Goal: Contribute content

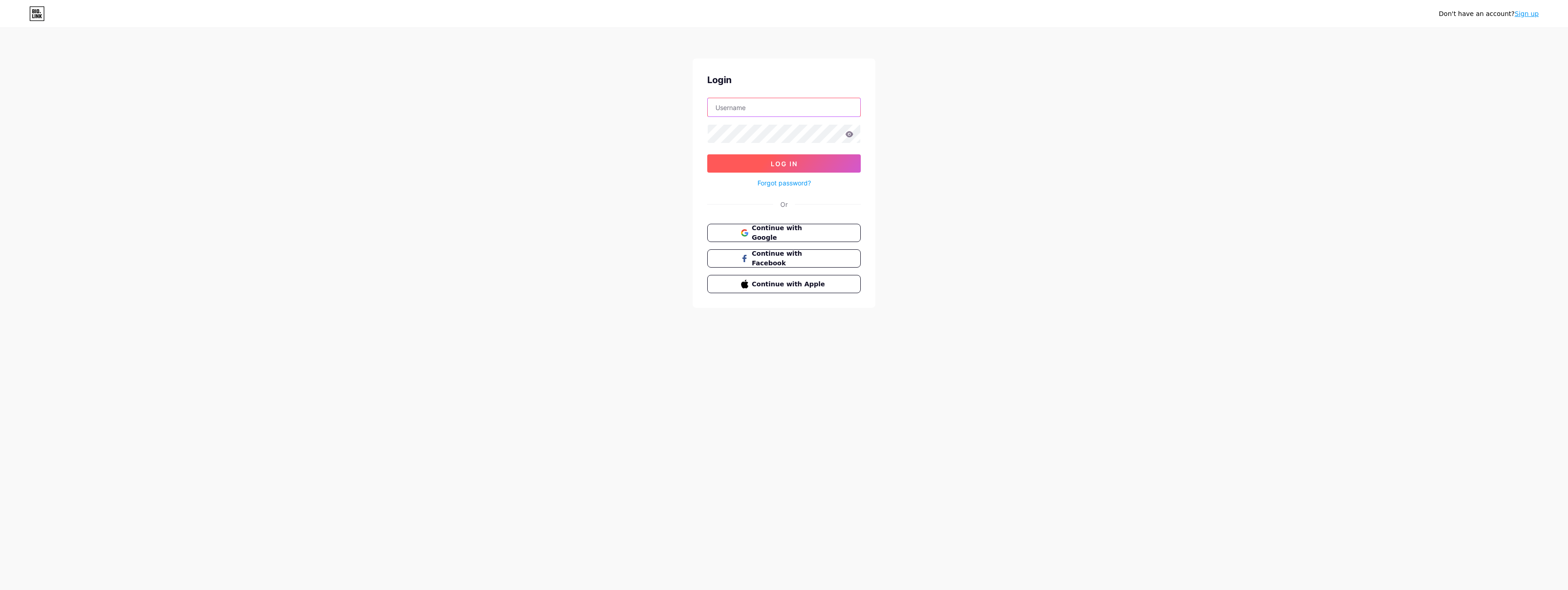
type input "8two"
click at [766, 170] on button "Log In" at bounding box center [784, 163] width 153 height 19
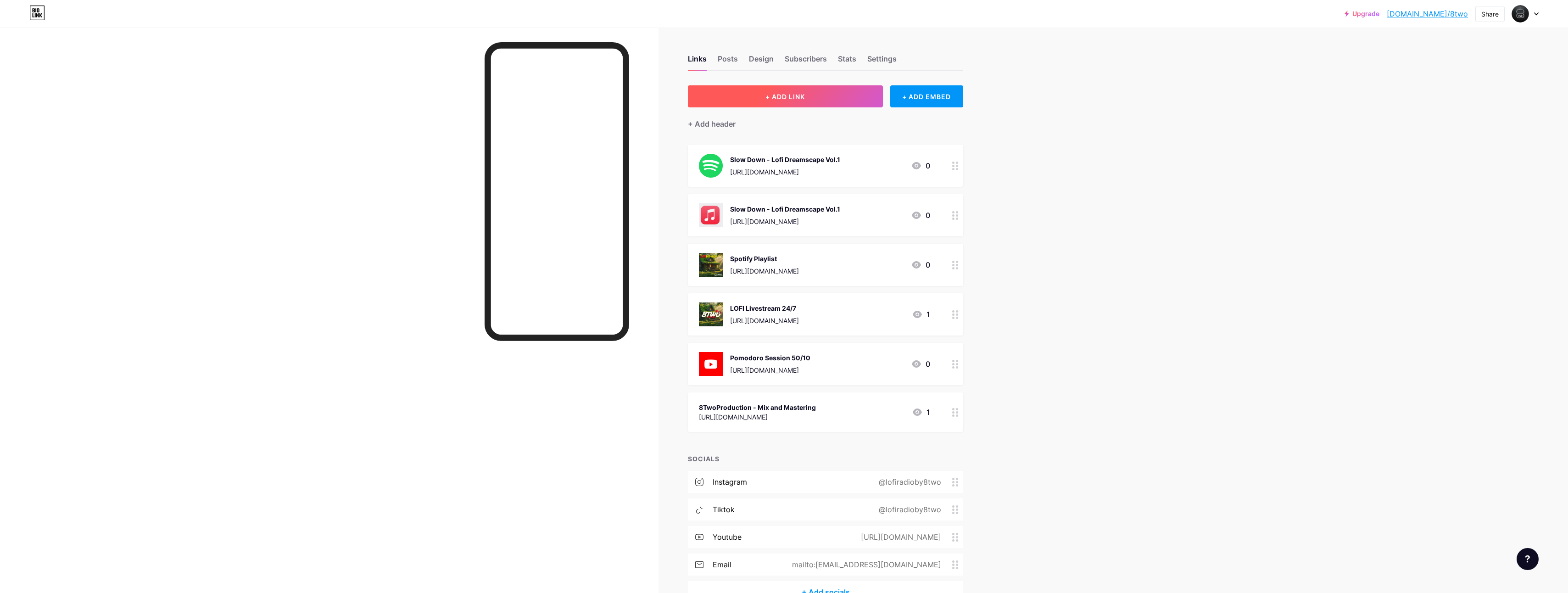
click at [785, 89] on button "+ ADD LINK" at bounding box center [785, 96] width 195 height 22
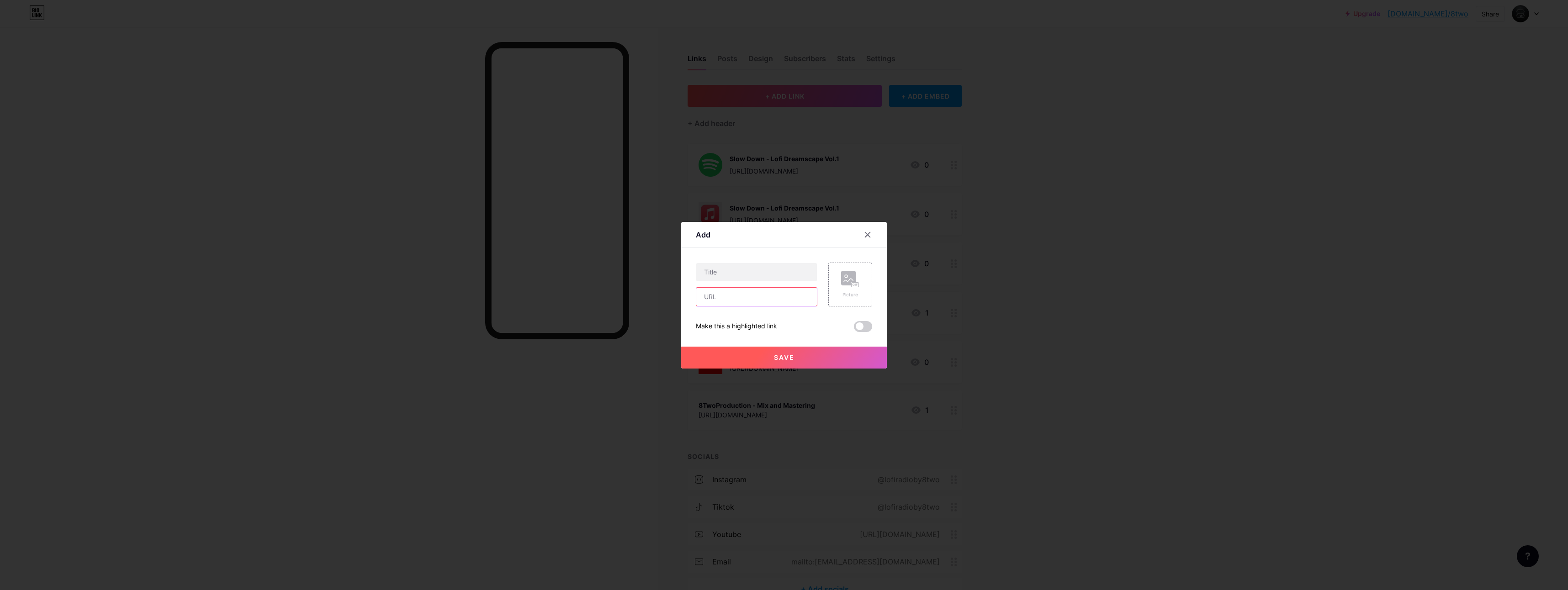
click at [739, 297] on input "text" at bounding box center [757, 297] width 121 height 19
paste input "[URL][DOMAIN_NAME]"
type input "[URL][DOMAIN_NAME]"
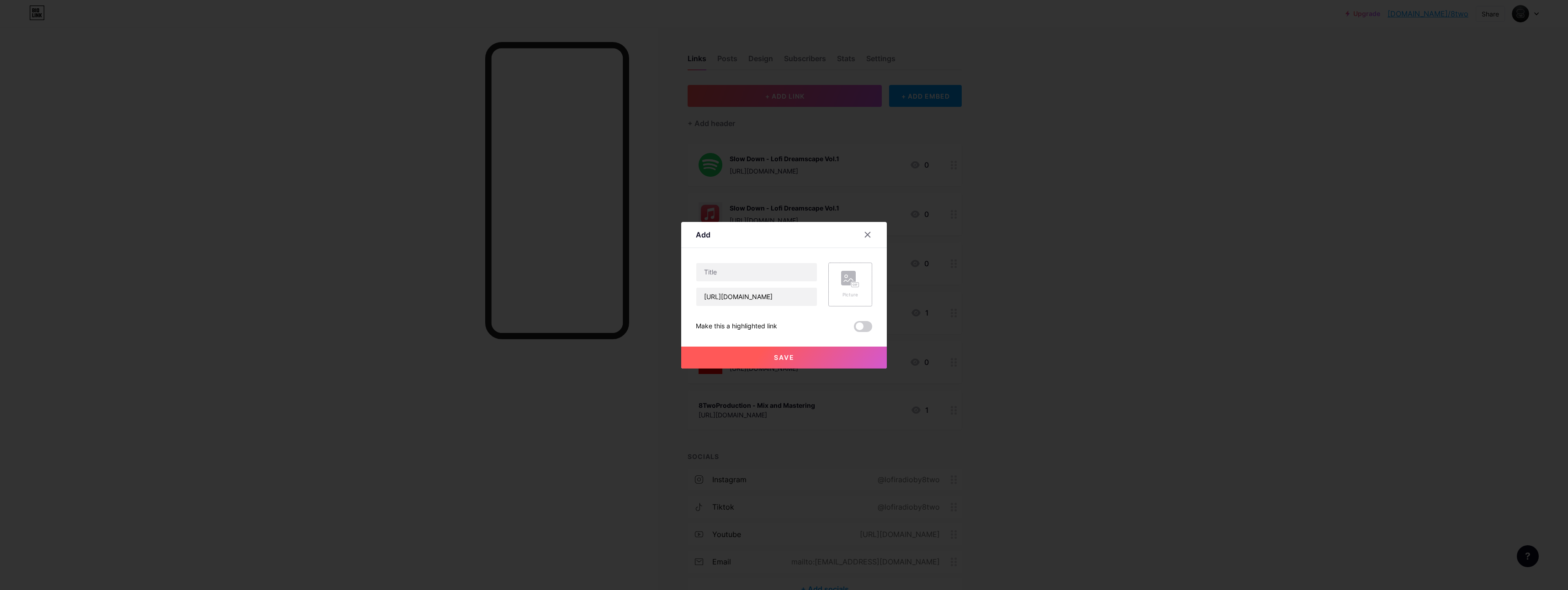
click at [841, 278] on rect at bounding box center [848, 278] width 15 height 15
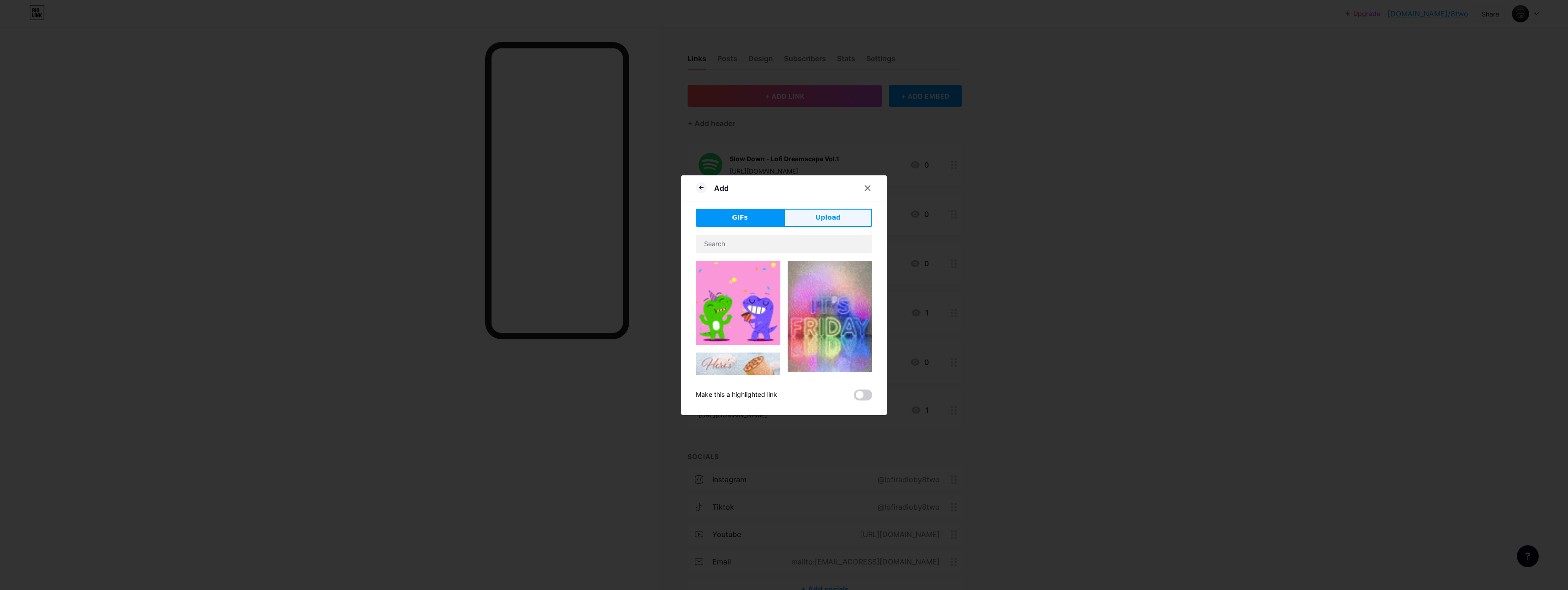
click at [822, 217] on span "Upload" at bounding box center [828, 218] width 25 height 9
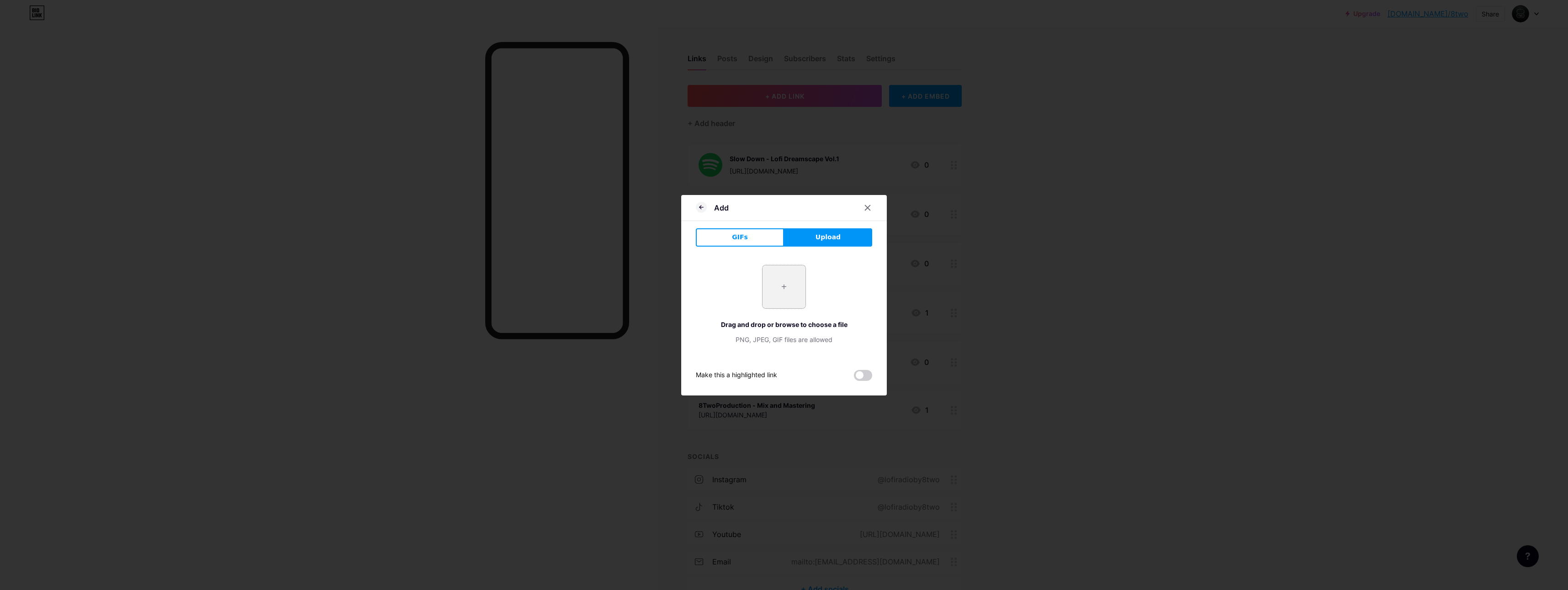
click at [795, 289] on input "file" at bounding box center [784, 286] width 43 height 43
type input "C:\fakepath\Zero Gravity Cover.png"
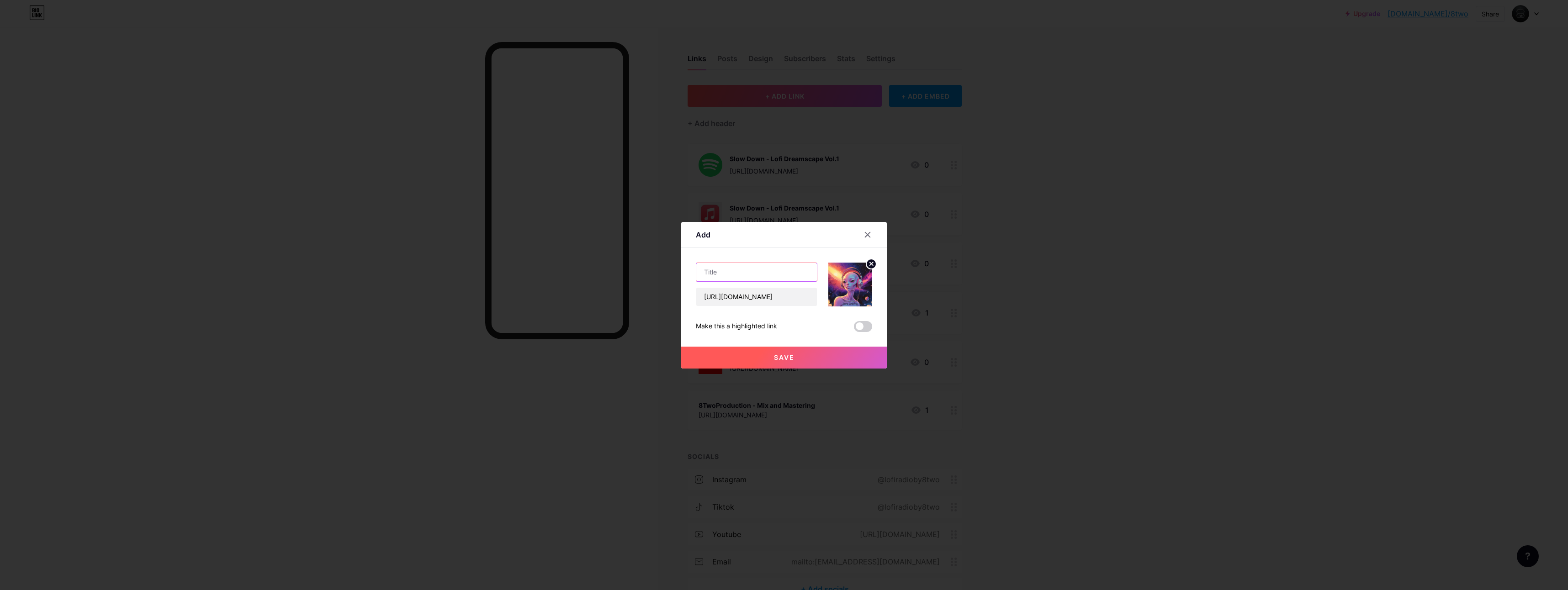
click at [743, 276] on input "text" at bounding box center [757, 273] width 121 height 19
type input "N"
paste input "✨ Zero Gravity 🌌 | Dreamy Cosmic LoFi | LoFi Radio by 8Two"
drag, startPoint x: 811, startPoint y: 271, endPoint x: 656, endPoint y: 273, distance: 155.0
click at [656, 273] on div "Add Content YouTube Play YouTube video without leaving your page. ADD Vimeo Pla…" at bounding box center [784, 295] width 1568 height 590
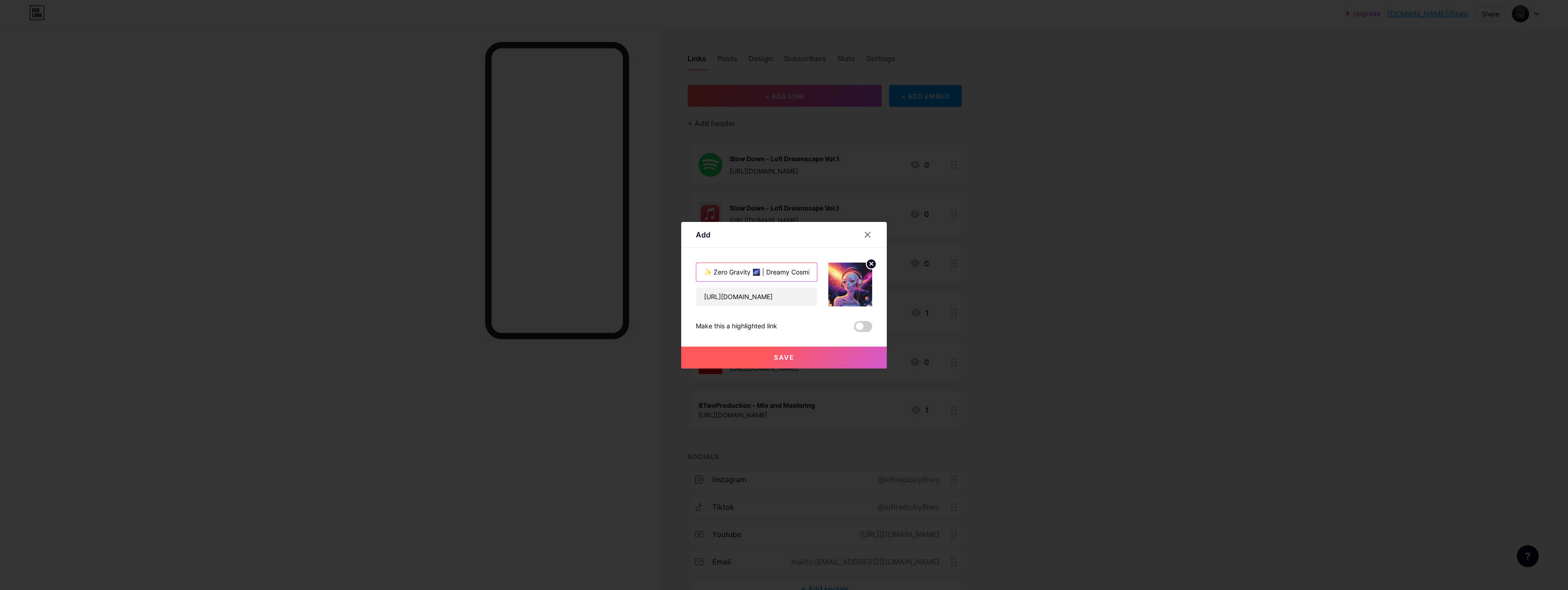
click at [736, 273] on input "✨ Zero Gravity 🌌 | Dreamy Cosmic LoFi | LoFi Radio by 8Two" at bounding box center [757, 273] width 121 height 19
click at [711, 273] on input "✨ Zero Gravity 🌌 | Dreamy Cosmic LoFi | LoFi Radio by 8Two" at bounding box center [757, 273] width 121 height 19
click at [714, 272] on input "✨ Zero Gravity 🌌 | Dreamy Cosmic LoFi | LoFi Radio by 8Two" at bounding box center [757, 273] width 121 height 19
drag, startPoint x: 743, startPoint y: 273, endPoint x: 895, endPoint y: 273, distance: 152.0
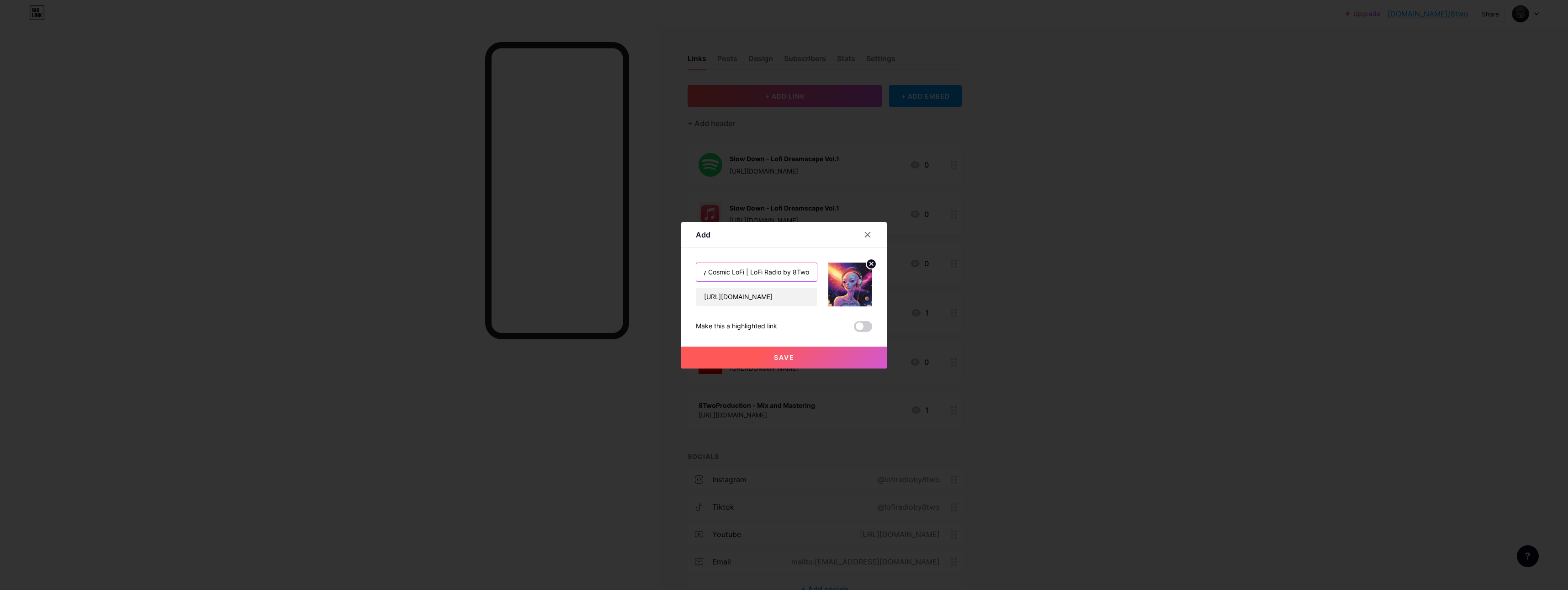
click at [895, 273] on div "Add Content YouTube Play YouTube video without leaving your page. ADD Vimeo Pla…" at bounding box center [784, 295] width 1568 height 590
type input "Zero Gravity "New Single" Out Now"
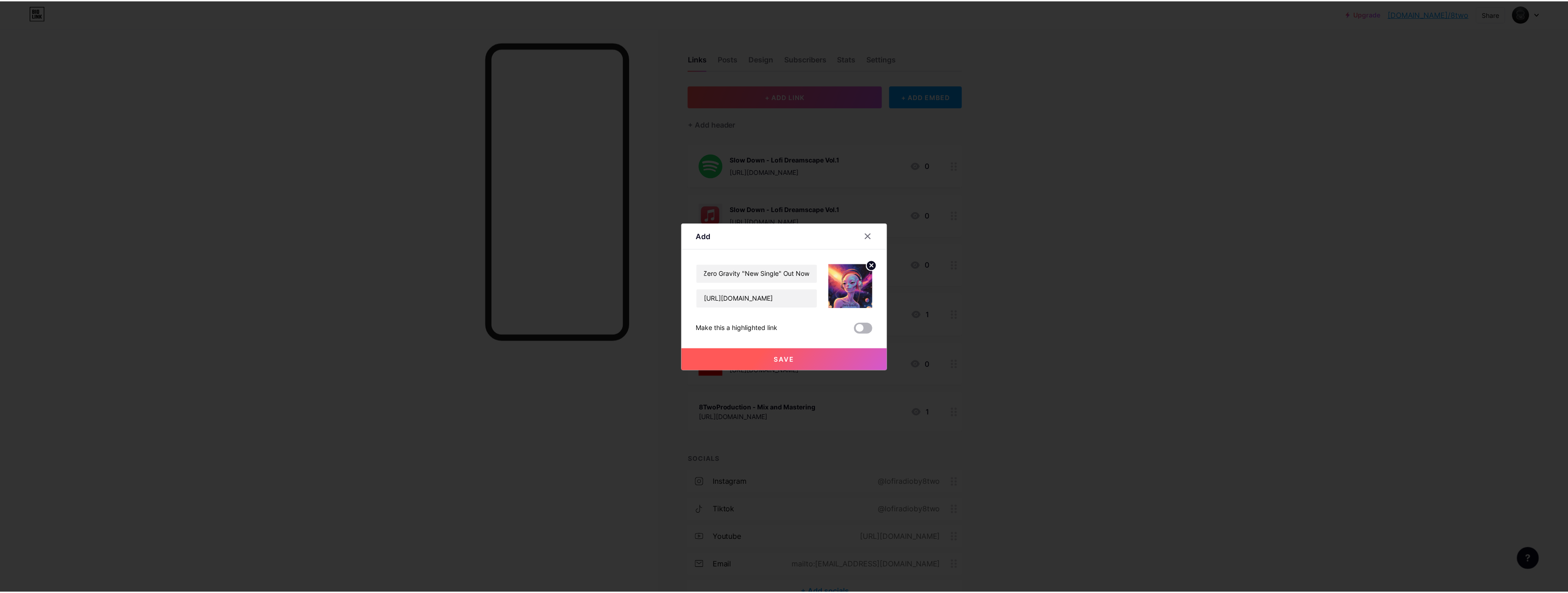
scroll to position [0, 0]
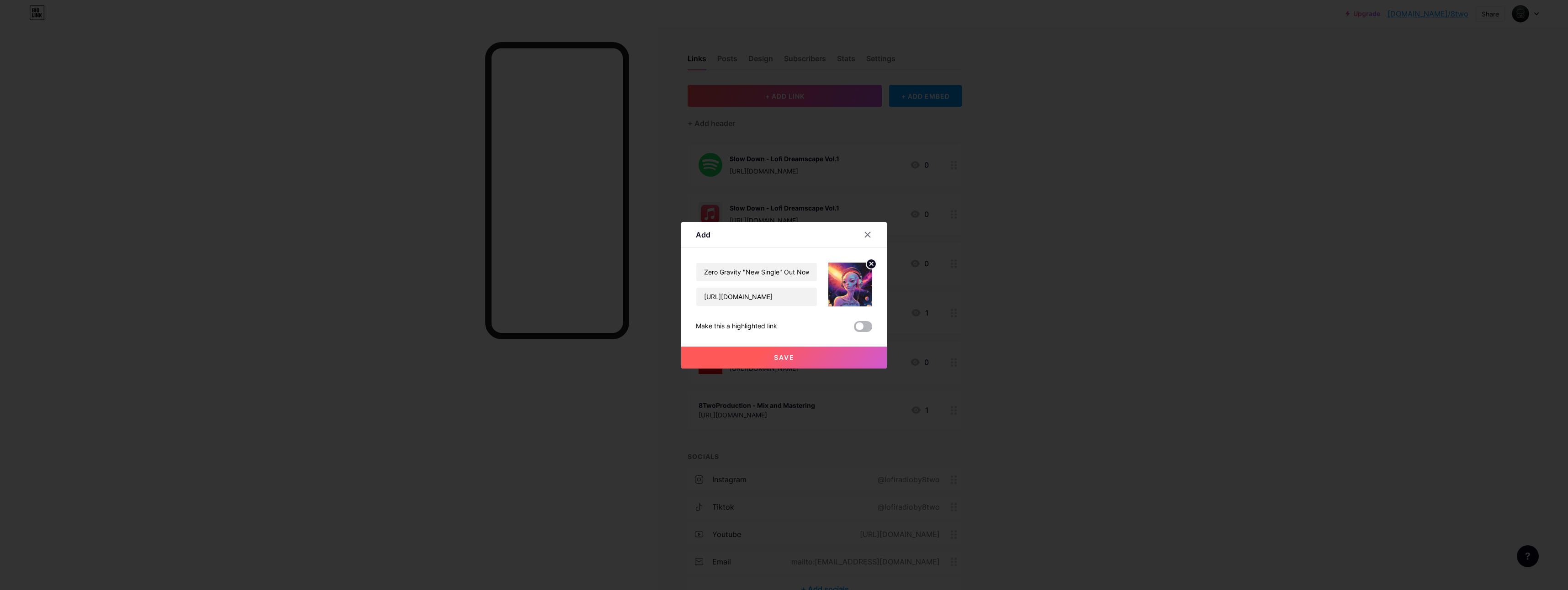
click at [858, 328] on span at bounding box center [863, 327] width 19 height 11
click at [854, 329] on input "checkbox" at bounding box center [854, 329] width 0 height 0
click at [784, 354] on span "Save" at bounding box center [784, 358] width 21 height 8
